Goal: Task Accomplishment & Management: Use online tool/utility

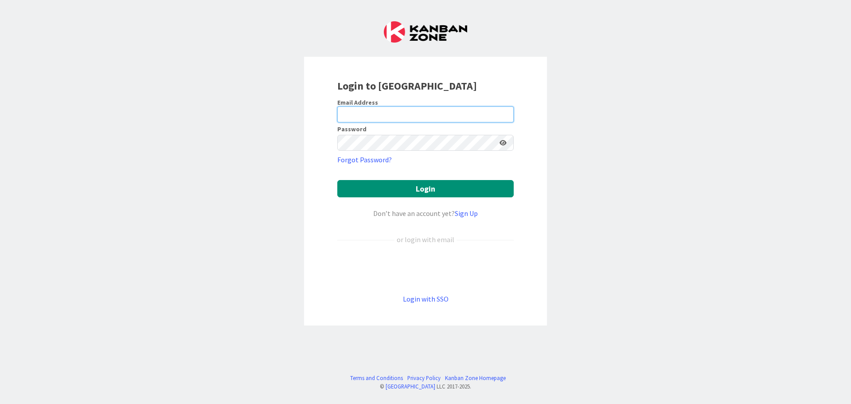
drag, startPoint x: 393, startPoint y: 113, endPoint x: 395, endPoint y: 106, distance: 6.9
click at [393, 113] on input "email" at bounding box center [425, 114] width 176 height 16
type input "[PERSON_NAME][EMAIL_ADDRESS][DOMAIN_NAME]"
click at [337, 180] on button "Login" at bounding box center [425, 188] width 176 height 17
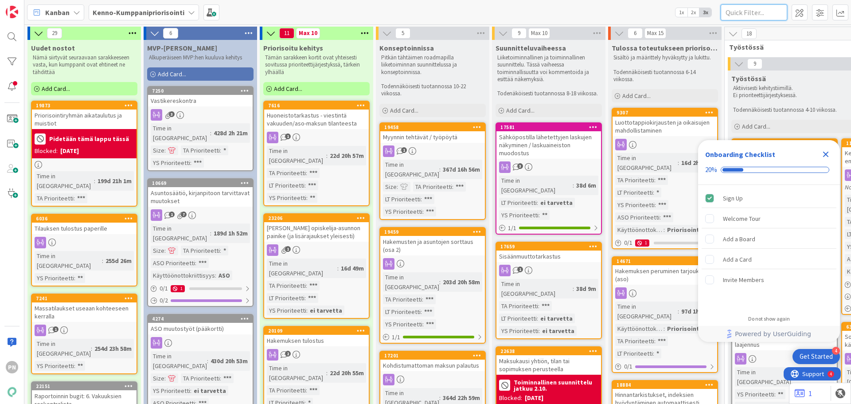
click at [757, 13] on input "text" at bounding box center [754, 12] width 67 height 16
click at [751, 11] on input "text" at bounding box center [754, 12] width 67 height 16
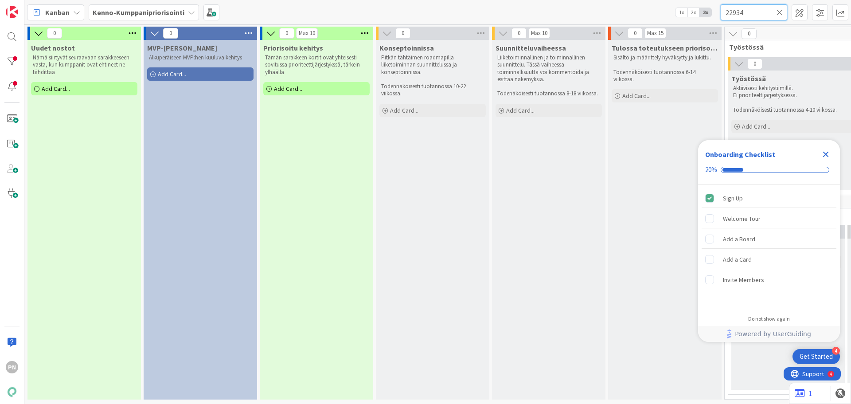
type input "22934"
click at [825, 153] on icon "Close Checklist" at bounding box center [827, 155] width 6 height 6
